Goal: Browse casually

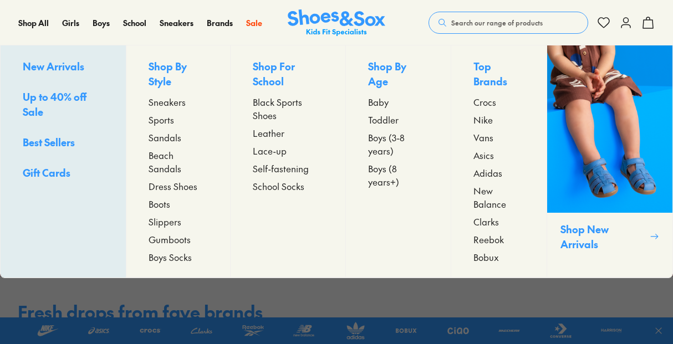
click at [160, 104] on span "Sneakers" at bounding box center [167, 101] width 37 height 13
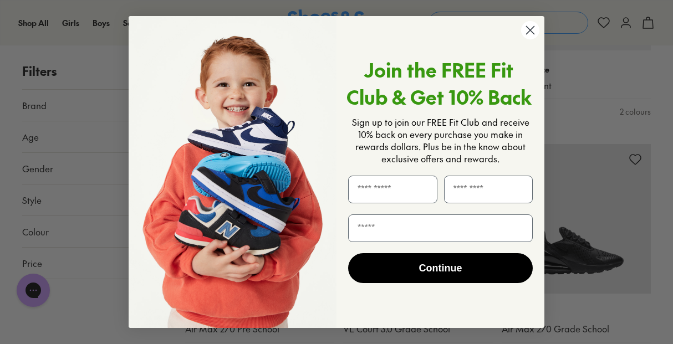
scroll to position [2314, 0]
click at [535, 30] on circle "Close dialog" at bounding box center [530, 30] width 18 height 18
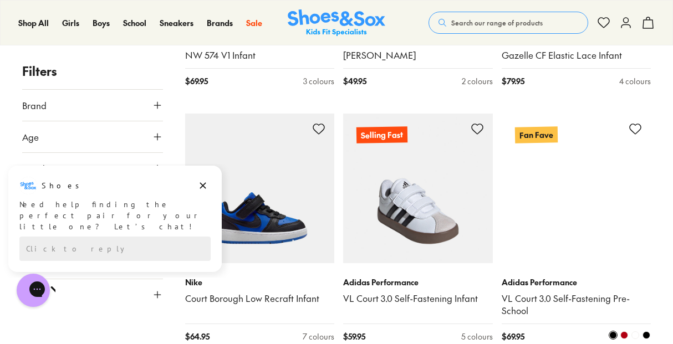
scroll to position [2834, 0]
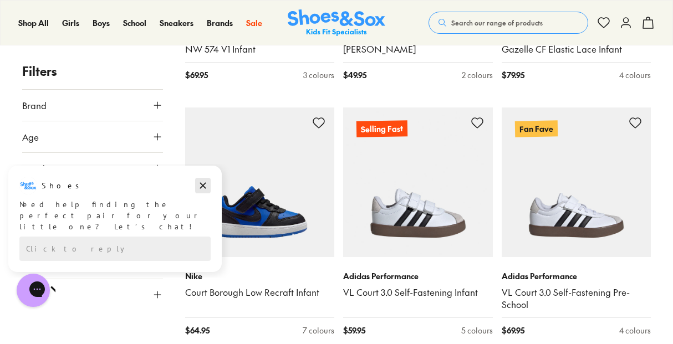
click at [205, 188] on icon "Dismiss campaign" at bounding box center [203, 186] width 6 height 6
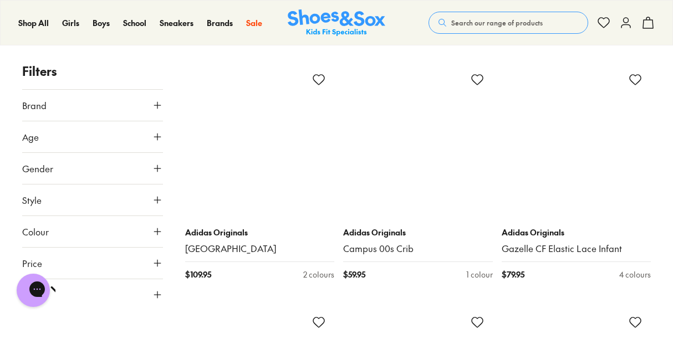
scroll to position [7101, 0]
